Goal: Navigation & Orientation: Find specific page/section

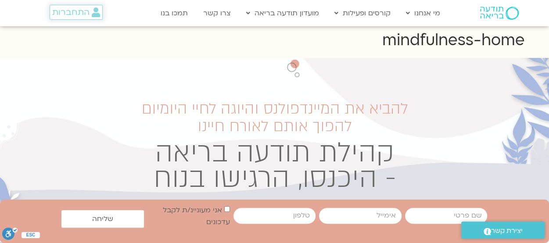
click at [75, 9] on span "התחברות" at bounding box center [70, 12] width 37 height 10
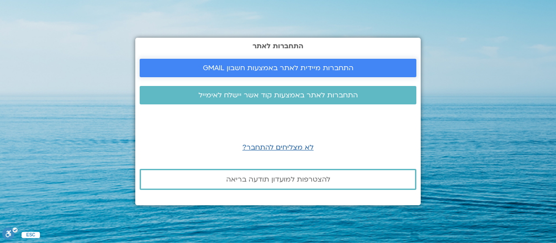
click at [227, 65] on span "התחברות מיידית לאתר באמצעות חשבון GMAIL" at bounding box center [278, 68] width 151 height 8
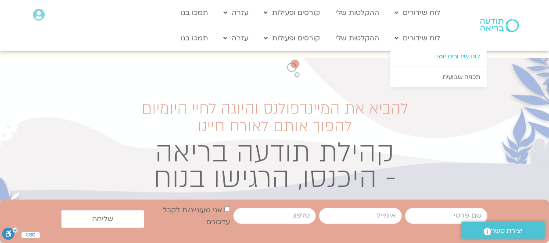
click at [465, 56] on link "לוח שידורים יומי" at bounding box center [438, 57] width 97 height 20
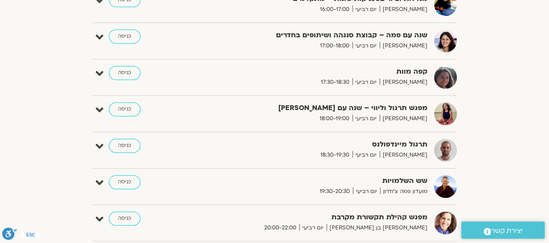
scroll to position [564, 0]
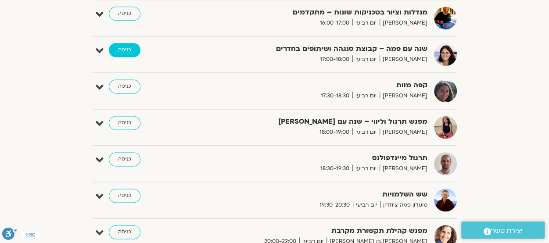
click at [130, 46] on link "כניסה" at bounding box center [125, 50] width 32 height 14
